Goal: Task Accomplishment & Management: Manage account settings

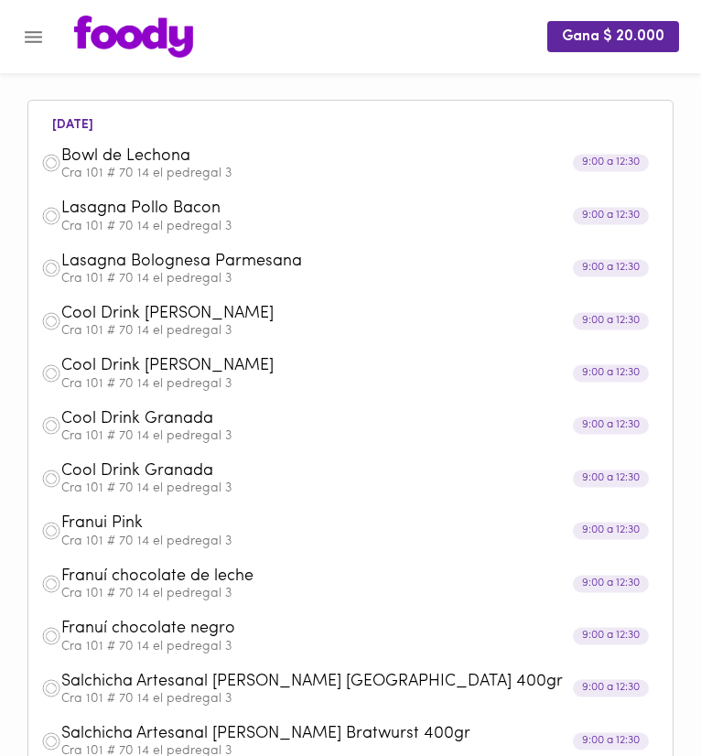
scroll to position [1352, 0]
click at [251, 158] on span "Bowl de Lechona" at bounding box center [328, 156] width 534 height 21
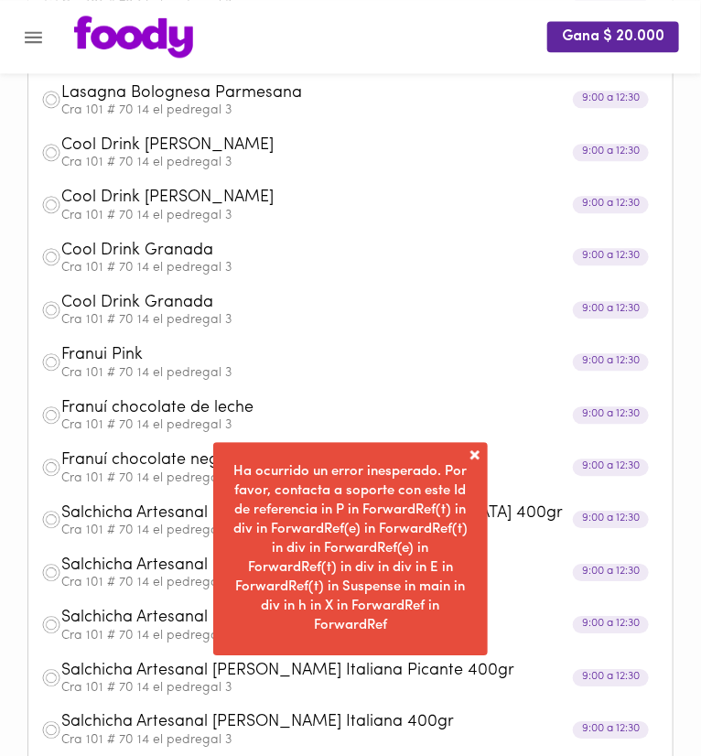
scroll to position [193, 0]
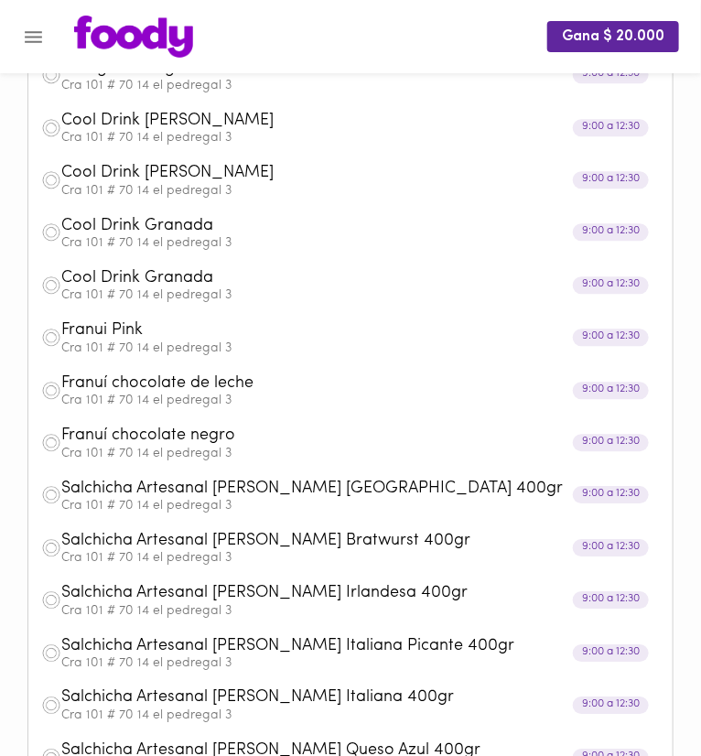
click at [44, 27] on icon "Menu" at bounding box center [33, 37] width 23 height 23
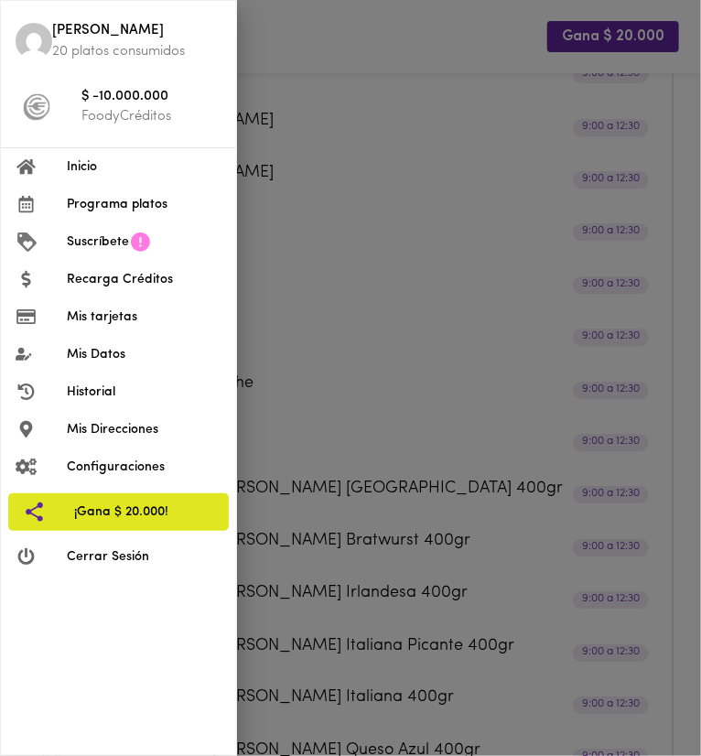
click at [115, 359] on span "Mis Datos" at bounding box center [144, 354] width 155 height 19
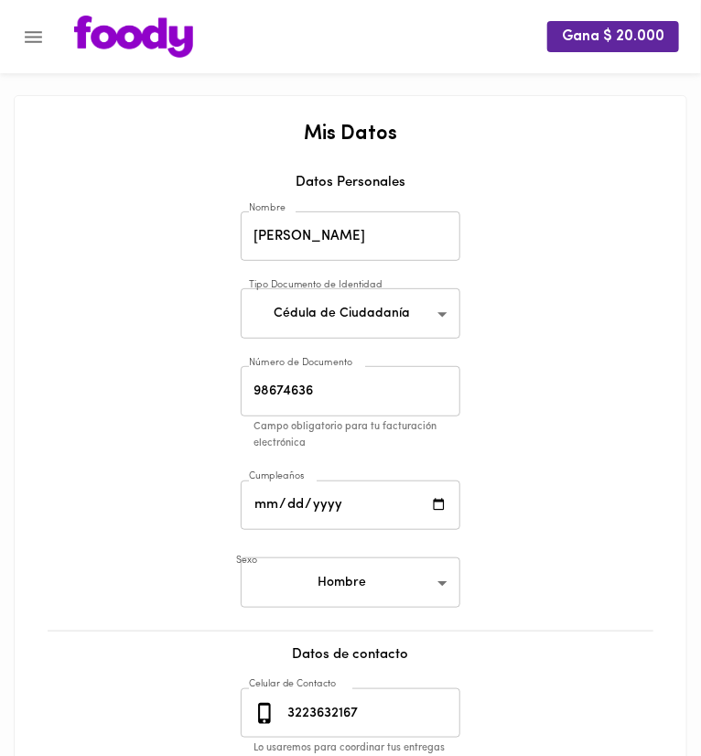
click at [286, 381] on input "98674636" at bounding box center [351, 391] width 220 height 50
click at [293, 579] on body "Gana $ 20.000 Mis Datos Datos Personales Nombre Aldair Rojano Nombre Tipo Docum…" at bounding box center [350, 519] width 701 height 1039
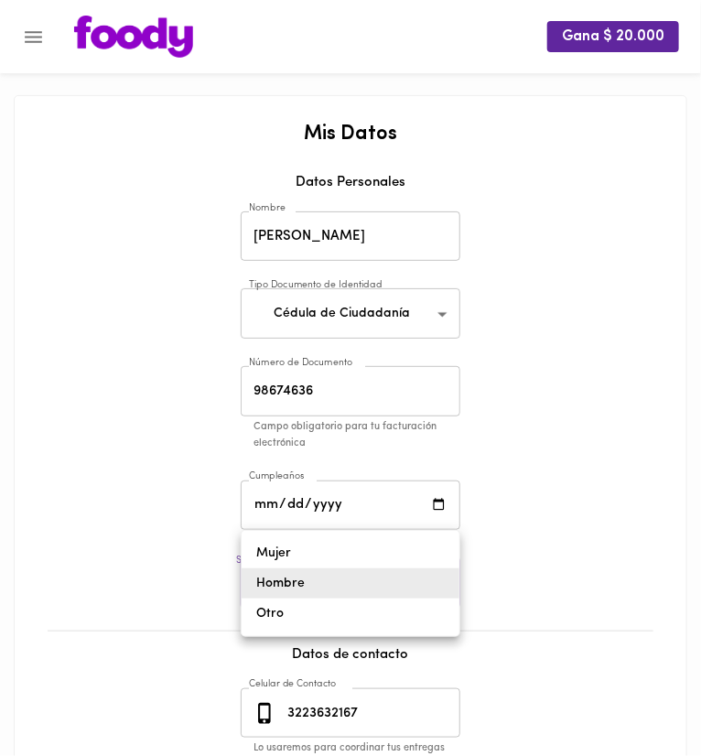
click at [156, 533] on div at bounding box center [350, 378] width 701 height 756
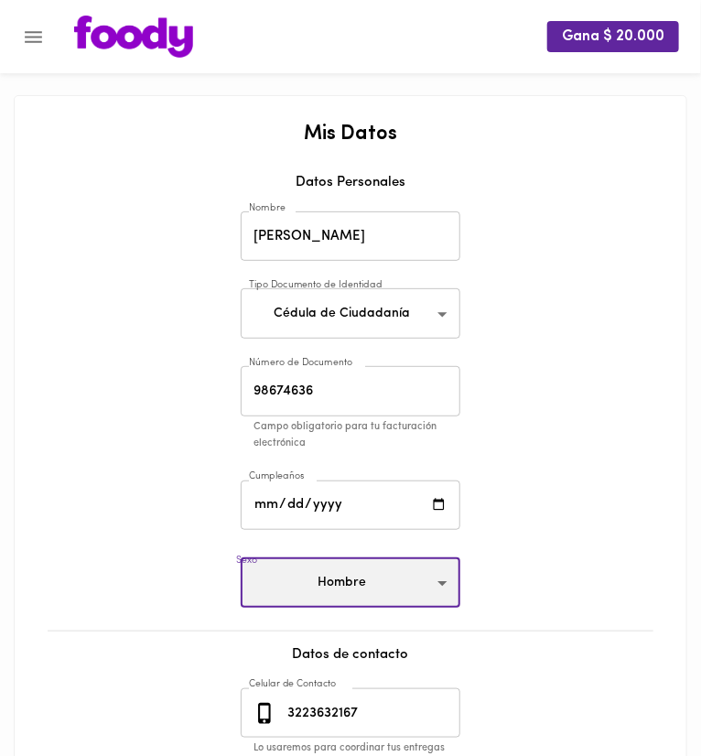
scroll to position [279, 0]
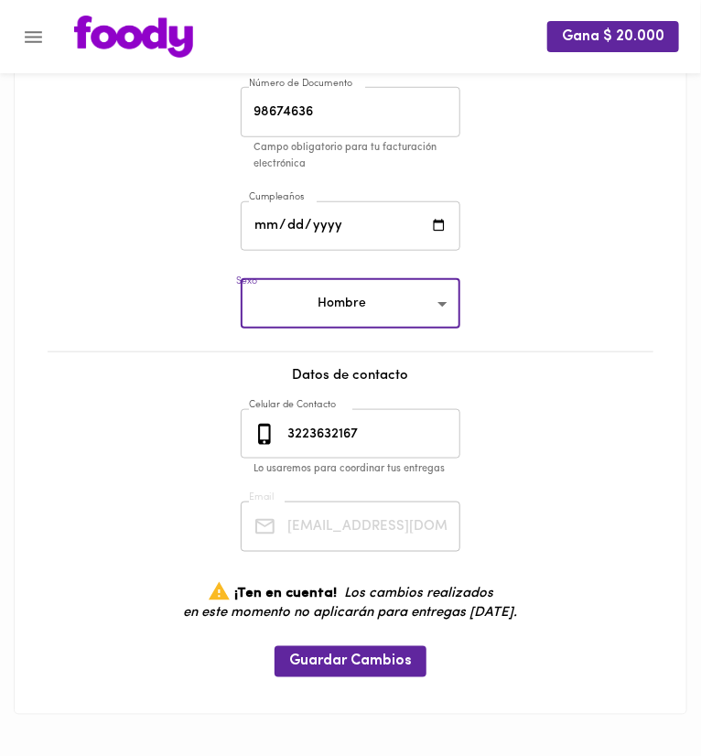
click at [304, 437] on input "3223632167" at bounding box center [372, 434] width 177 height 50
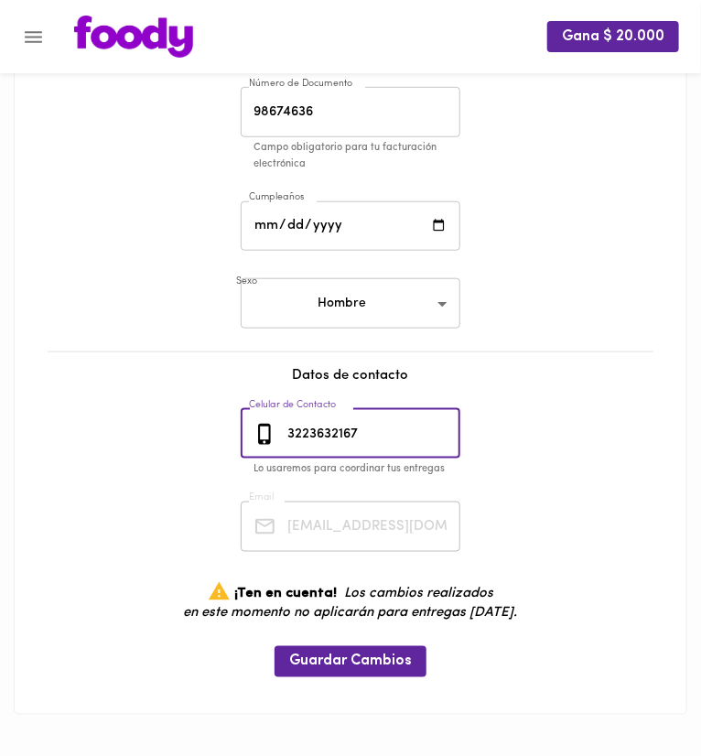
click at [304, 437] on input "3223632167" at bounding box center [372, 434] width 177 height 50
